Goal: Information Seeking & Learning: Learn about a topic

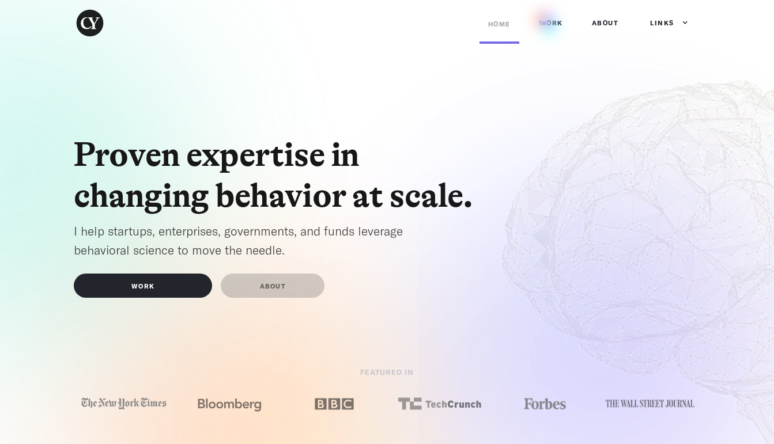
click at [550, 24] on link "Work" at bounding box center [551, 23] width 41 height 35
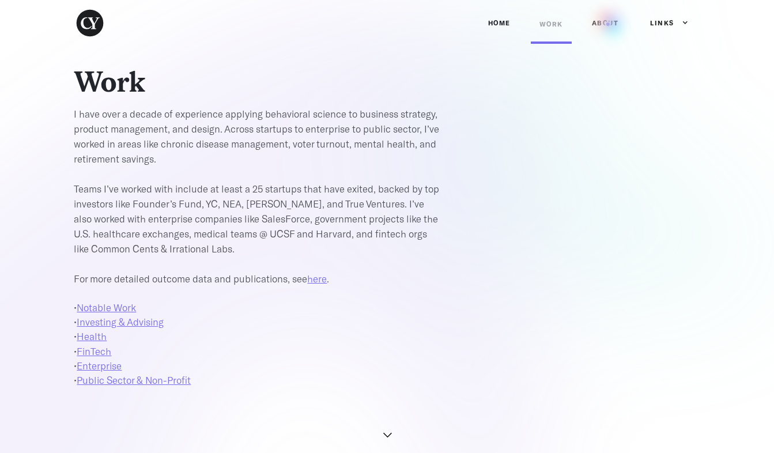
click at [614, 24] on link "ABOUT" at bounding box center [605, 23] width 44 height 35
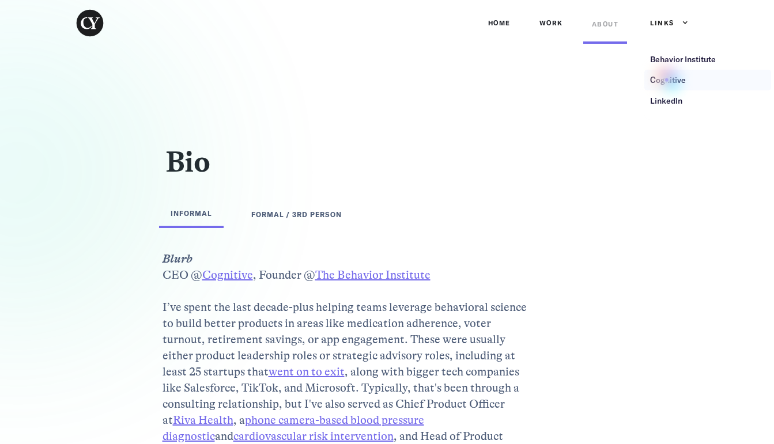
click at [673, 81] on div "Cognitive" at bounding box center [668, 80] width 36 height 12
click at [701, 65] on div "Behavior Institute" at bounding box center [683, 60] width 66 height 12
click at [310, 217] on div "FORMAL / 3rd PERSON" at bounding box center [296, 215] width 90 height 12
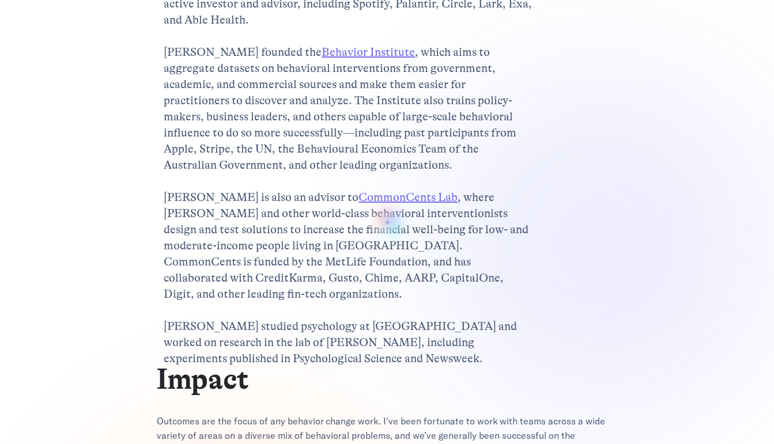
scroll to position [1014, 0]
